Goal: Transaction & Acquisition: Purchase product/service

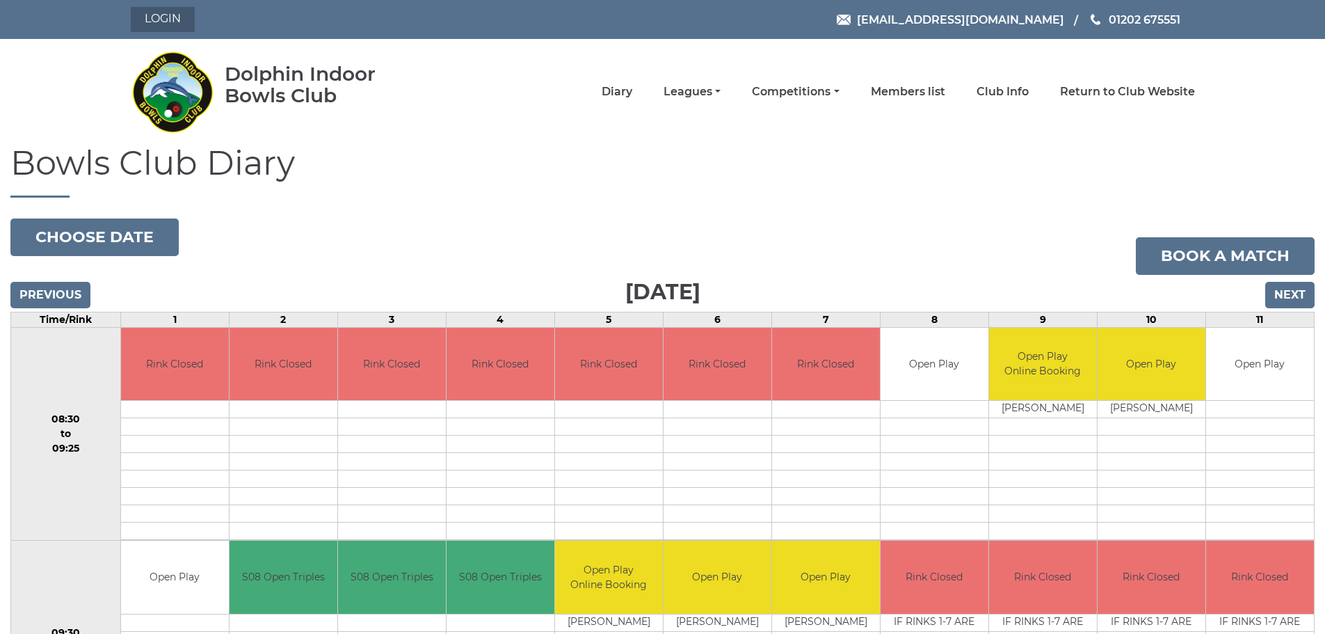
click at [161, 23] on link "Login" at bounding box center [163, 19] width 64 height 25
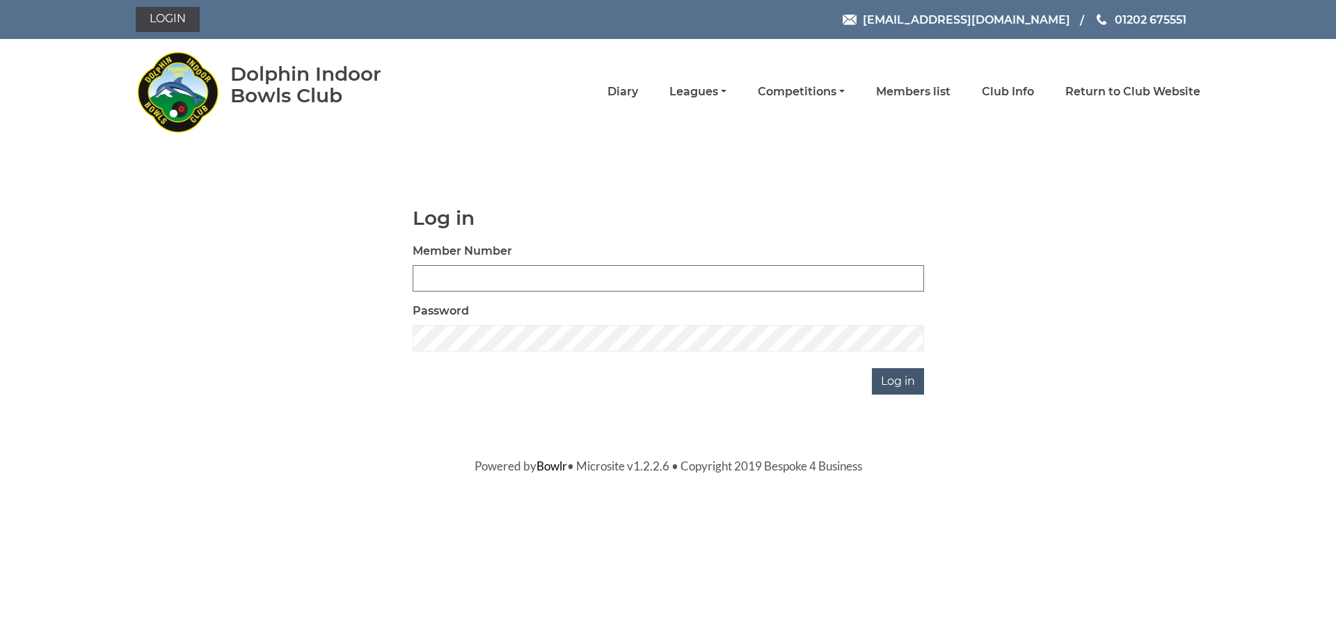
type input "3436"
click at [893, 376] on input "Log in" at bounding box center [898, 381] width 52 height 26
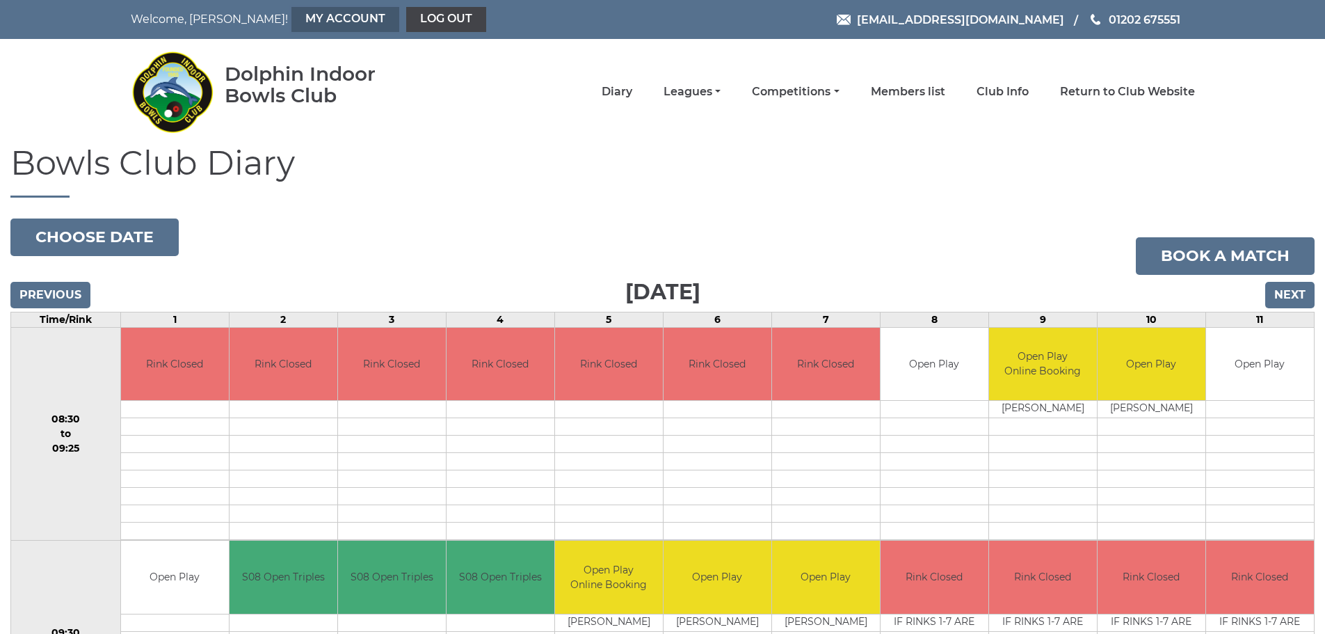
click at [291, 19] on link "My Account" at bounding box center [345, 19] width 108 height 25
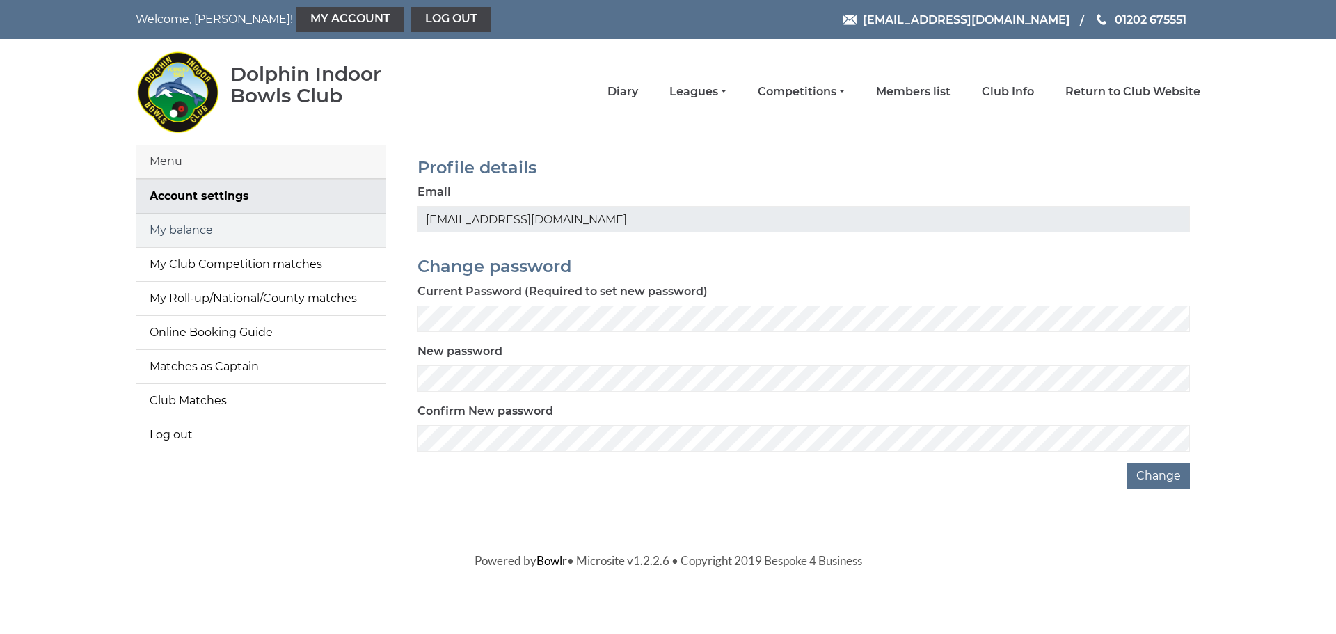
click at [202, 225] on link "My balance" at bounding box center [261, 230] width 250 height 33
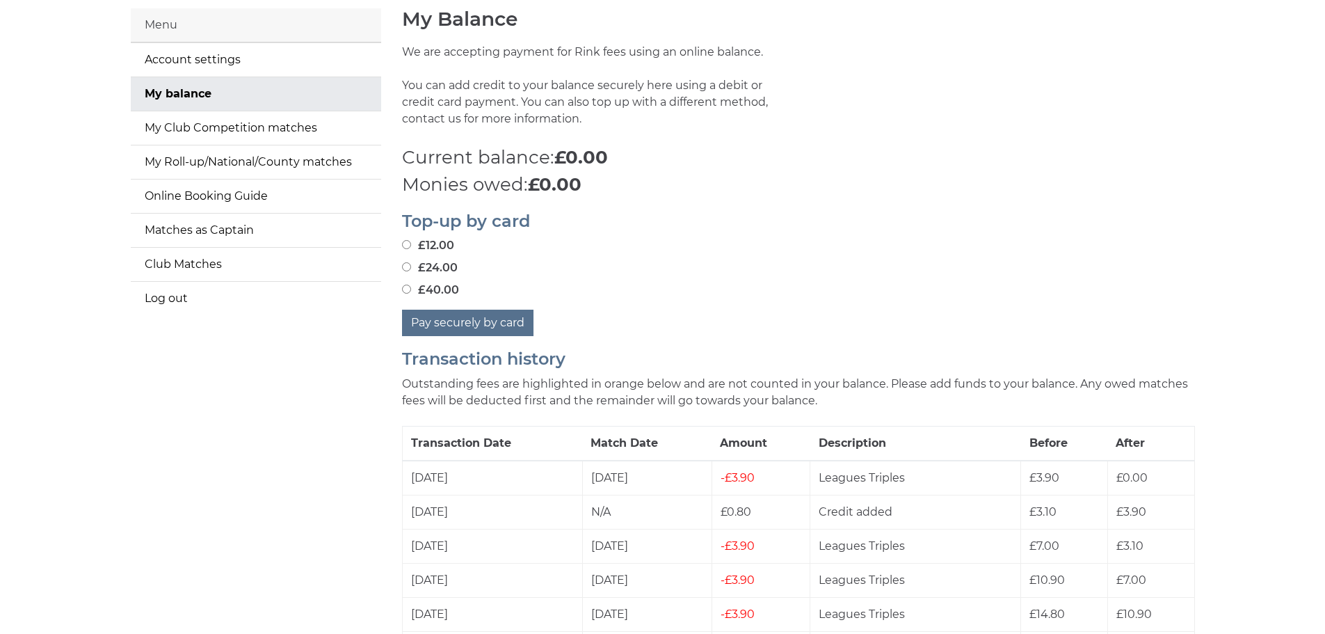
scroll to position [139, 0]
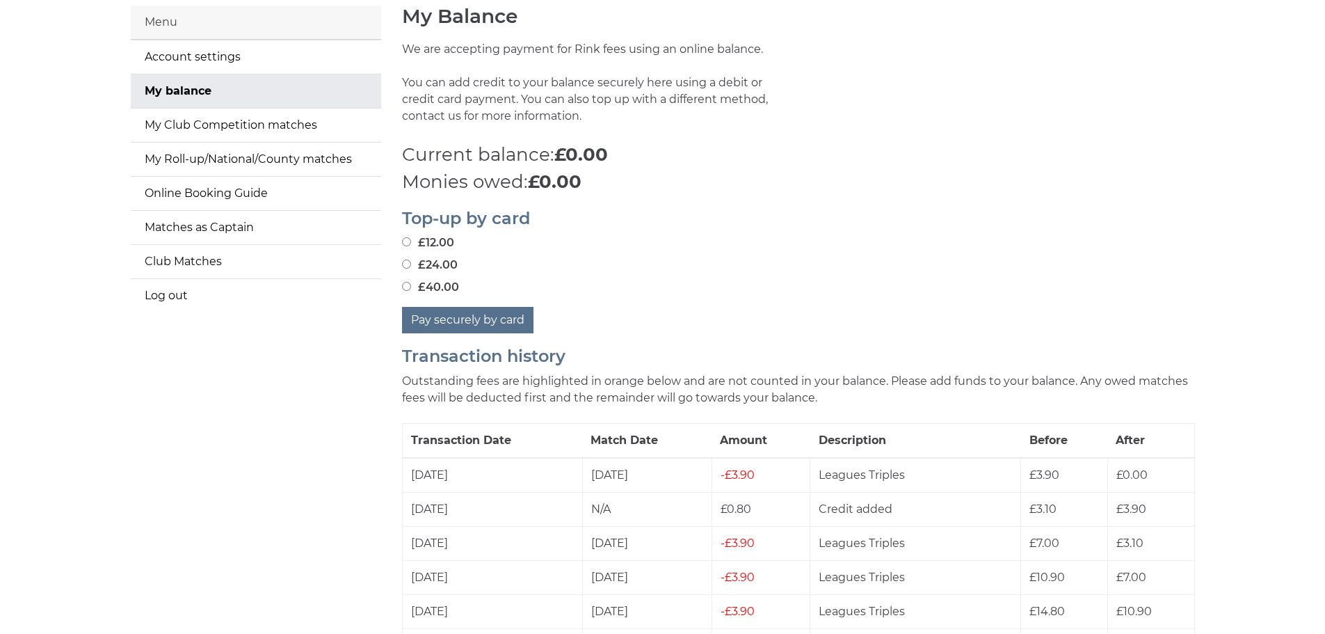
click at [403, 289] on input "£40.00" at bounding box center [406, 286] width 9 height 9
radio input "true"
click at [474, 321] on button "Pay securely by card" at bounding box center [467, 320] width 131 height 26
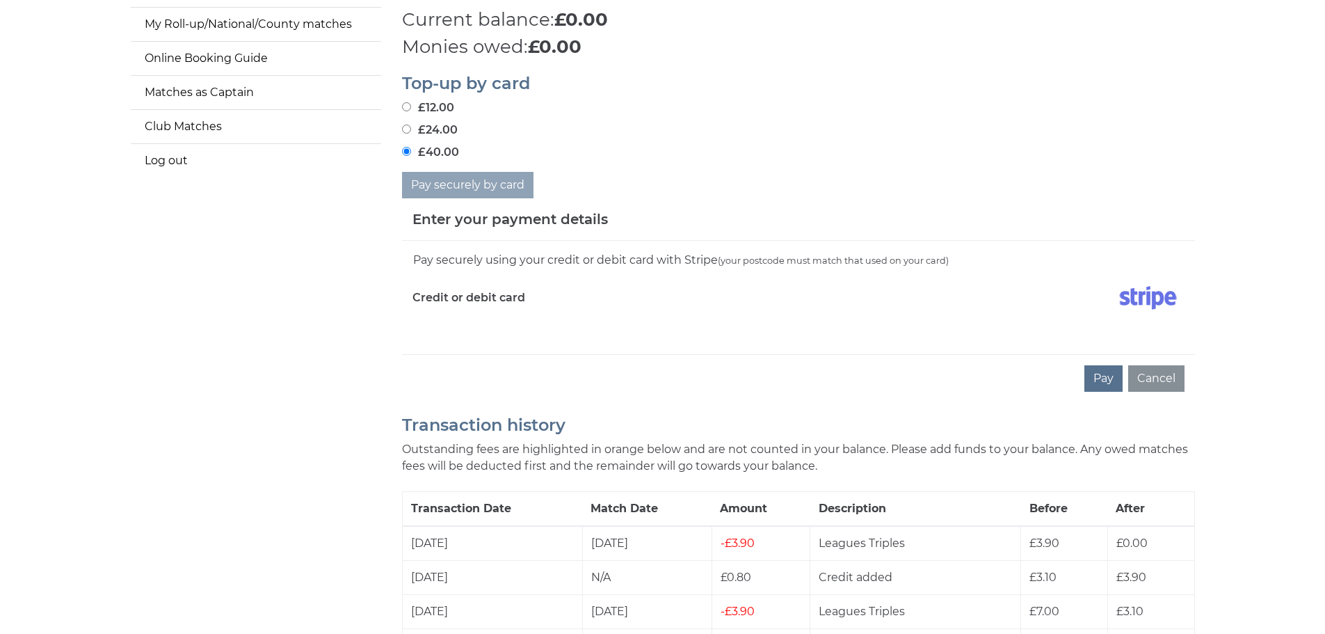
scroll to position [278, 0]
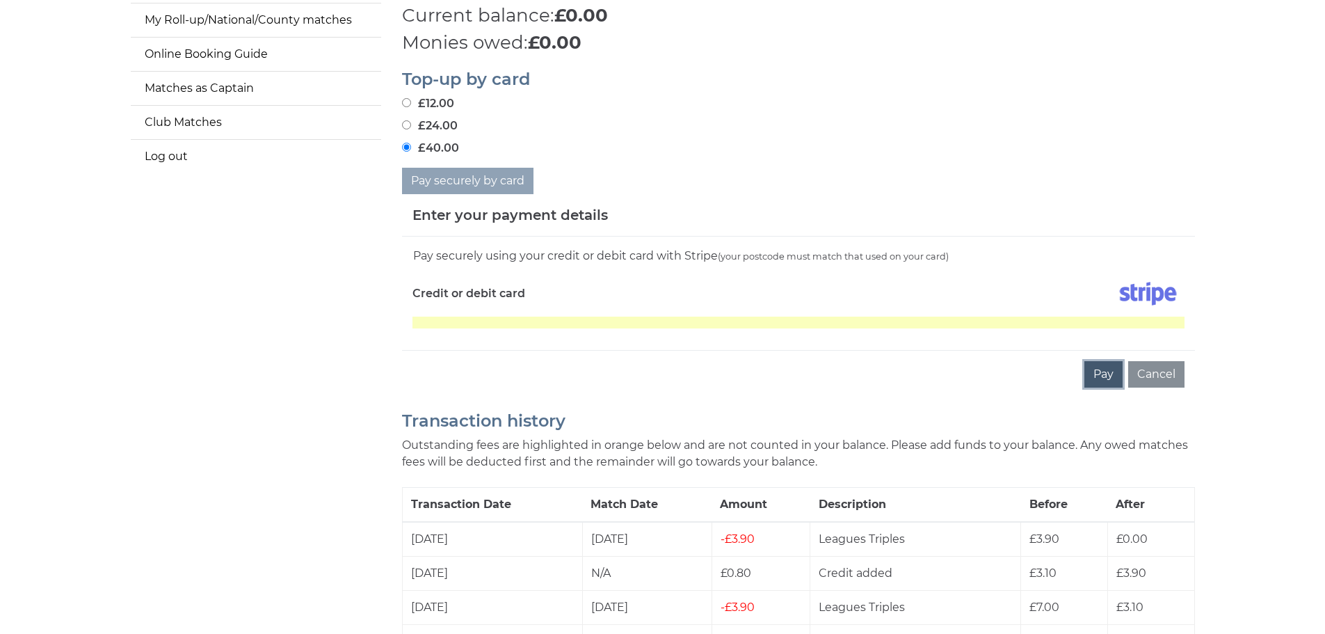
click at [1108, 383] on button "Pay" at bounding box center [1104, 374] width 38 height 26
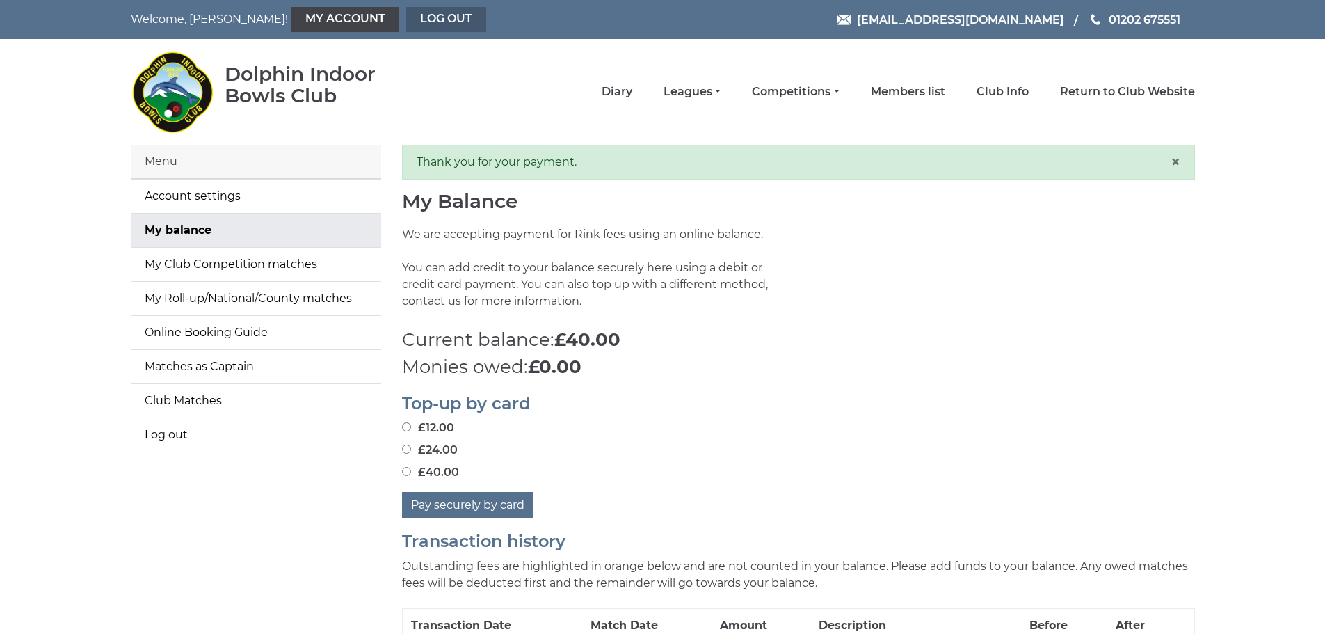
click at [406, 15] on link "Log out" at bounding box center [446, 19] width 80 height 25
